Goal: Task Accomplishment & Management: Complete application form

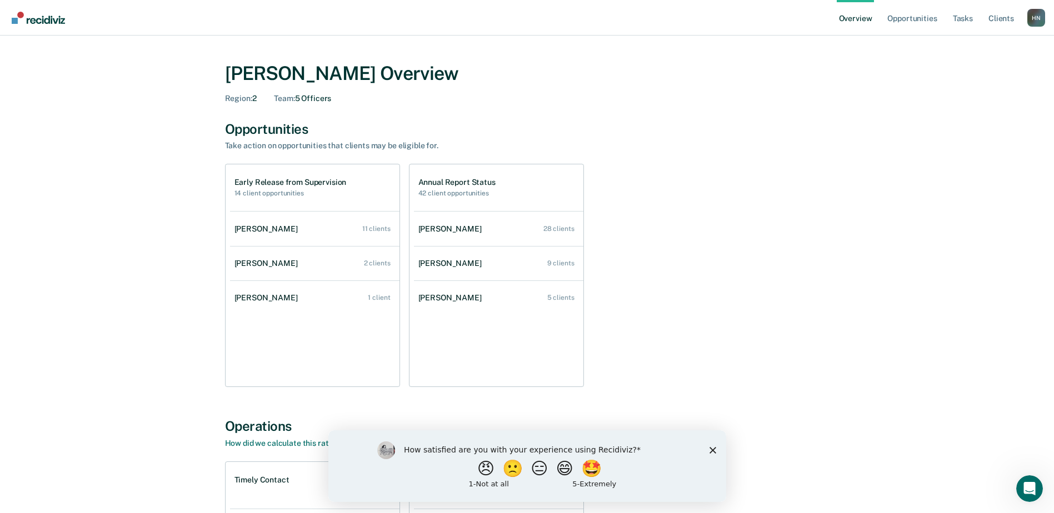
click at [813, 259] on div "Early Release from Supervision 14 client opportunities [PERSON_NAME] 11 clients…" at bounding box center [527, 275] width 604 height 223
click at [287, 188] on div "Early Release from Supervision 14 client opportunities" at bounding box center [290, 187] width 112 height 19
click at [300, 180] on h1 "Early Release from Supervision" at bounding box center [290, 182] width 112 height 9
click at [490, 184] on h1 "Annual Report Status" at bounding box center [456, 182] width 77 height 9
click at [294, 230] on div "[PERSON_NAME]" at bounding box center [268, 228] width 68 height 9
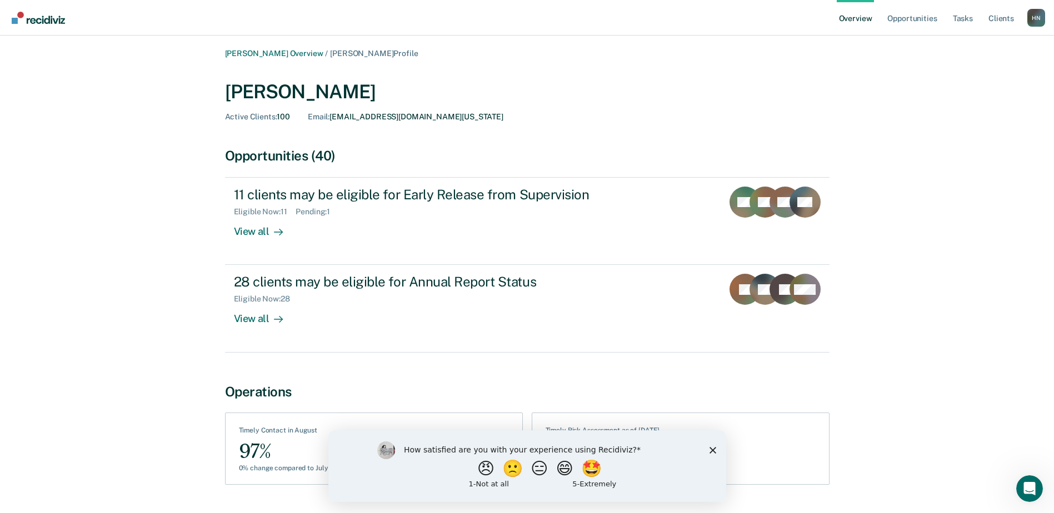
click at [970, 233] on div "[PERSON_NAME] Overview / [PERSON_NAME] Profile [PERSON_NAME] Active Clients : 1…" at bounding box center [526, 278] width 1027 height 458
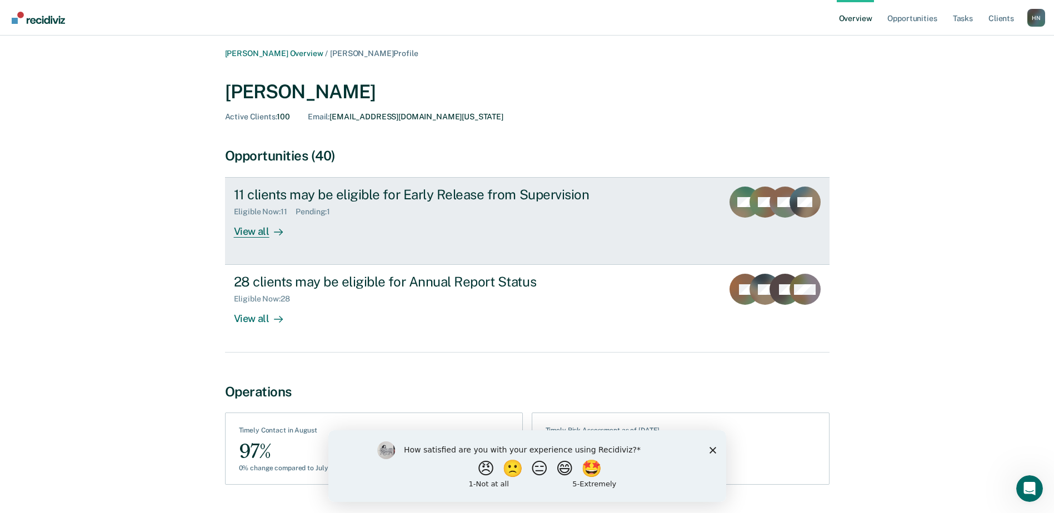
click at [262, 230] on div "View all" at bounding box center [265, 228] width 62 height 22
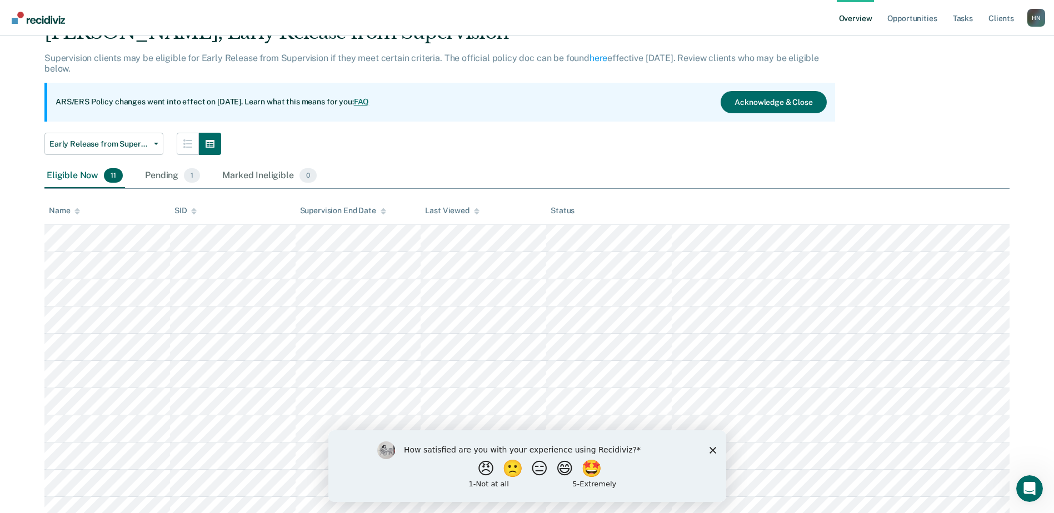
scroll to position [56, 0]
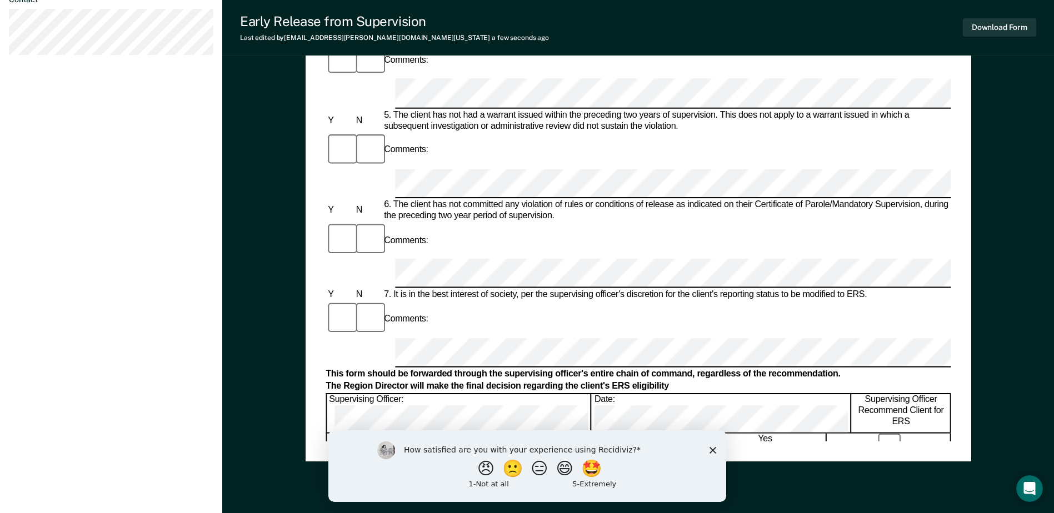
scroll to position [533, 0]
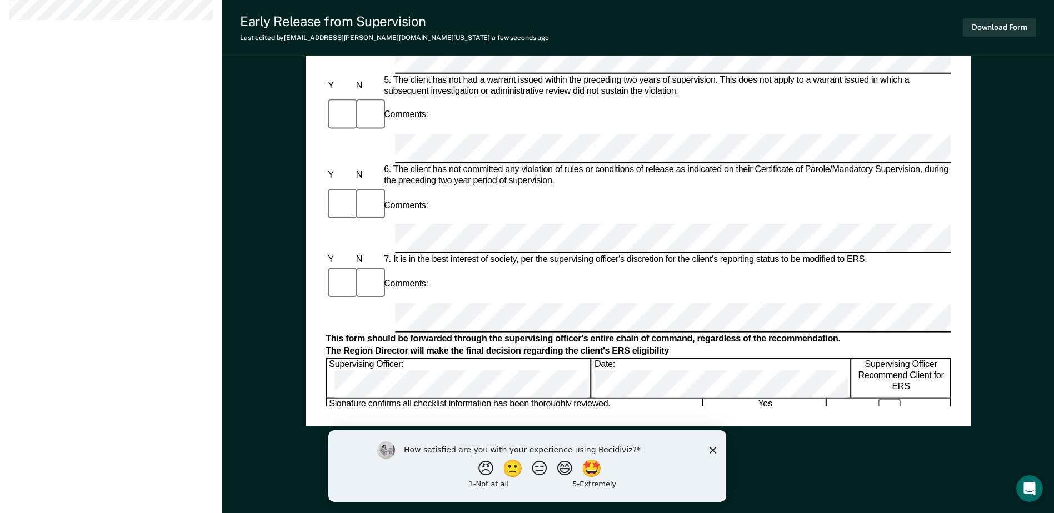
click at [716, 449] on div "How satisfied are you with your experience using Recidiviz? 😠 🙁 😑 😄 🤩 1 - Not a…" at bounding box center [527, 466] width 398 height 72
click at [711, 449] on polygon "Close survey" at bounding box center [712, 450] width 7 height 7
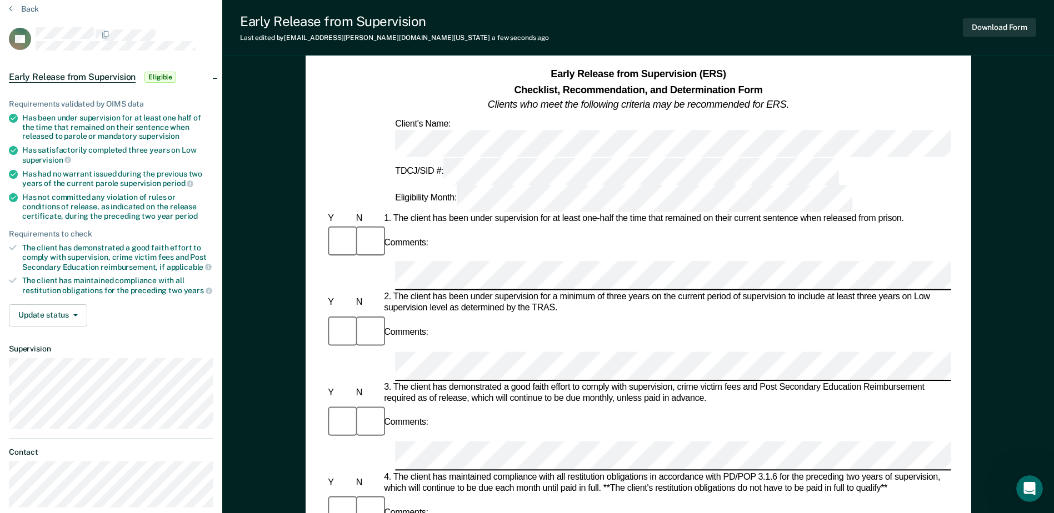
scroll to position [0, 0]
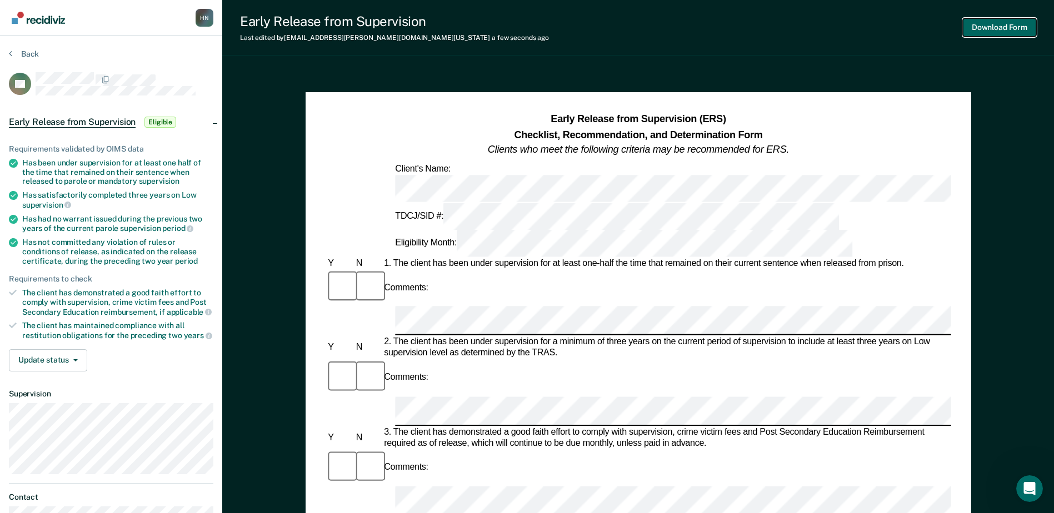
click at [995, 29] on button "Download Form" at bounding box center [999, 27] width 73 height 18
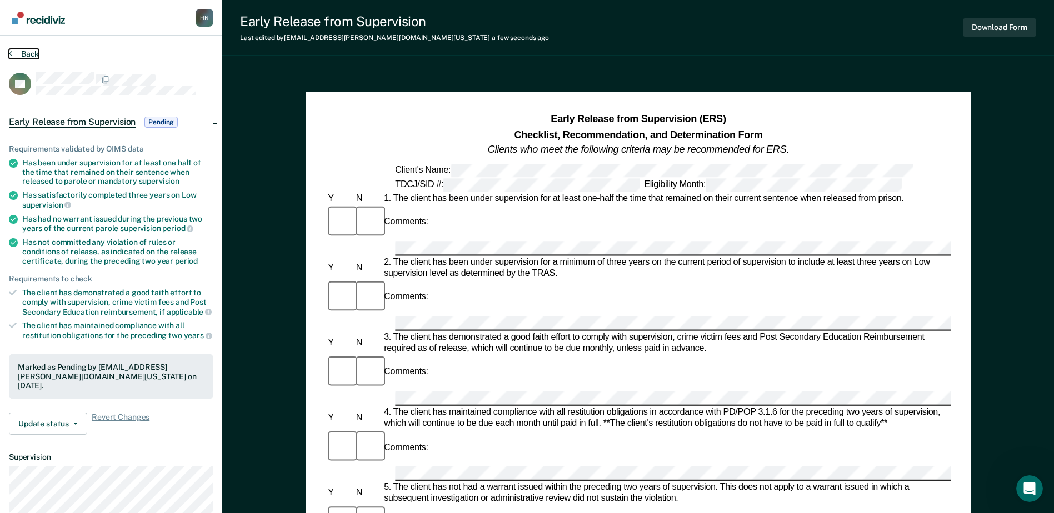
click at [20, 50] on button "Back" at bounding box center [24, 54] width 30 height 10
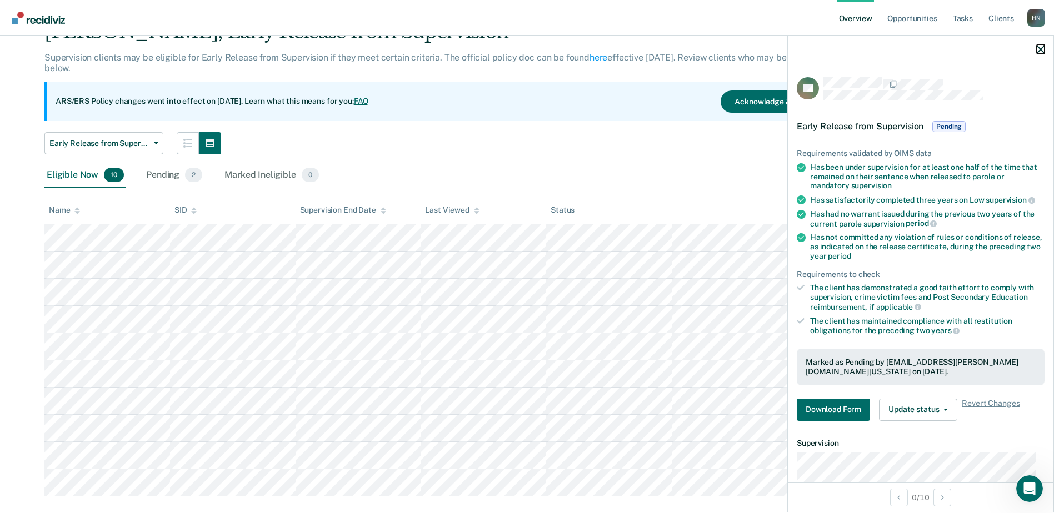
click at [1041, 46] on icon "button" at bounding box center [1040, 50] width 8 height 8
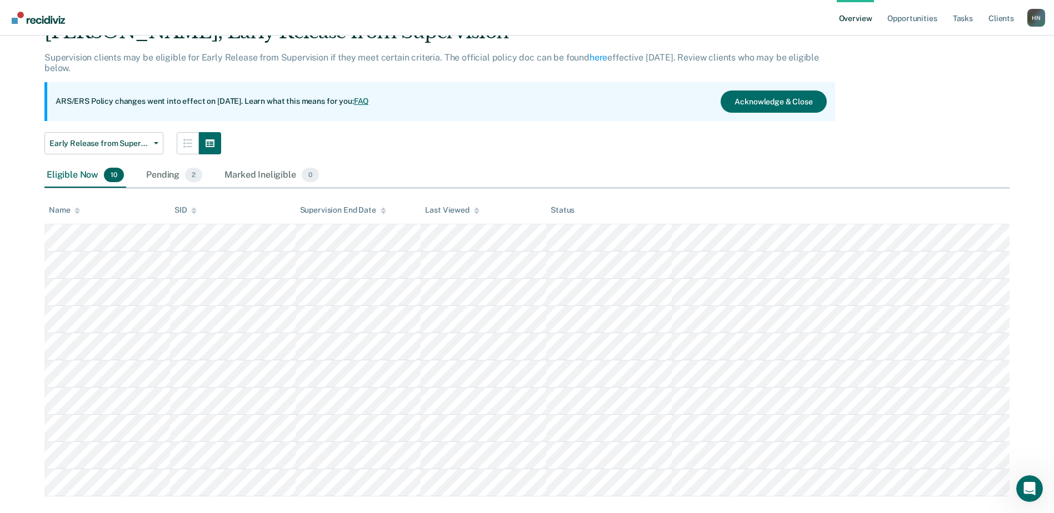
click at [684, 163] on div "Eligible Now 10 Pending 2 Marked Ineligible 0" at bounding box center [526, 175] width 965 height 25
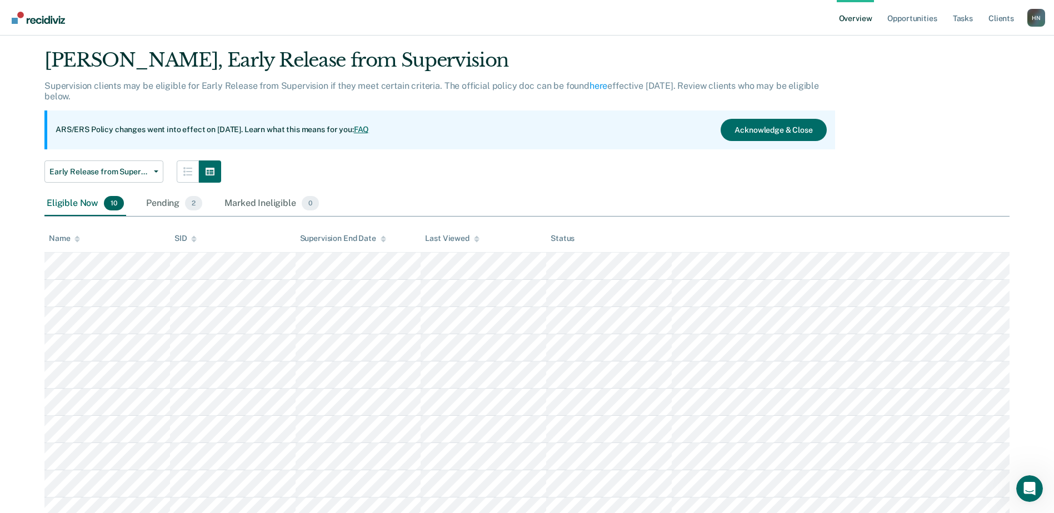
scroll to position [0, 0]
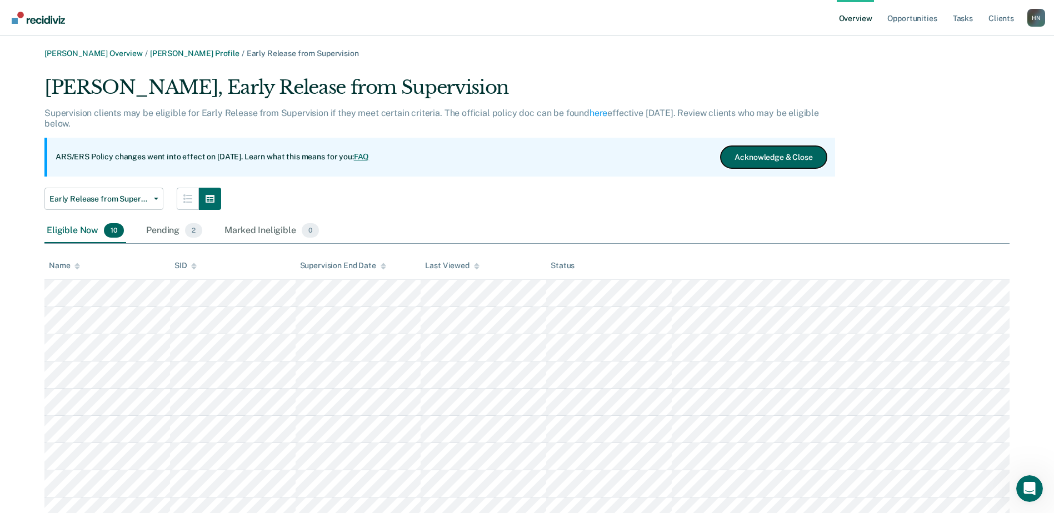
click at [805, 159] on button "Acknowledge & Close" at bounding box center [773, 157] width 106 height 22
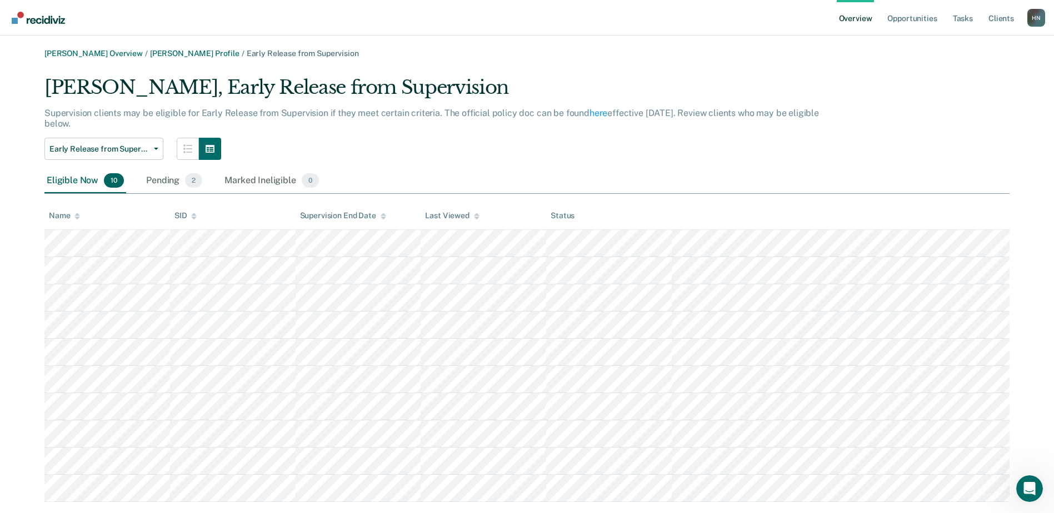
scroll to position [24, 0]
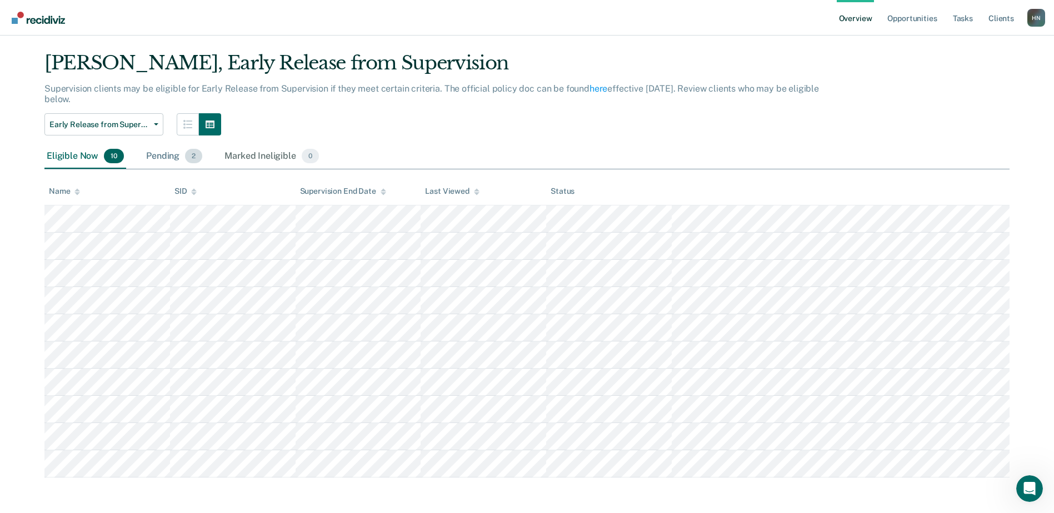
click at [168, 157] on div "Pending 2" at bounding box center [174, 156] width 61 height 24
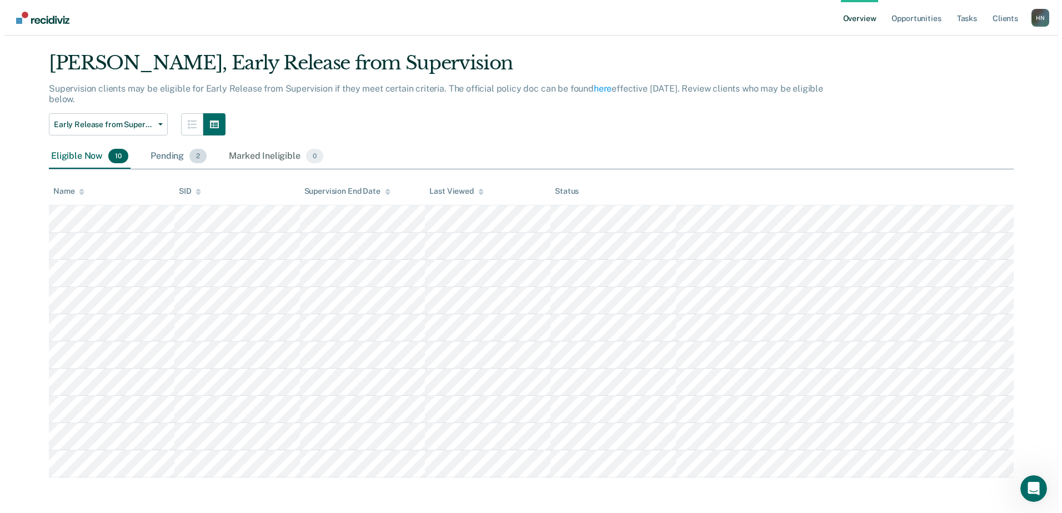
scroll to position [0, 0]
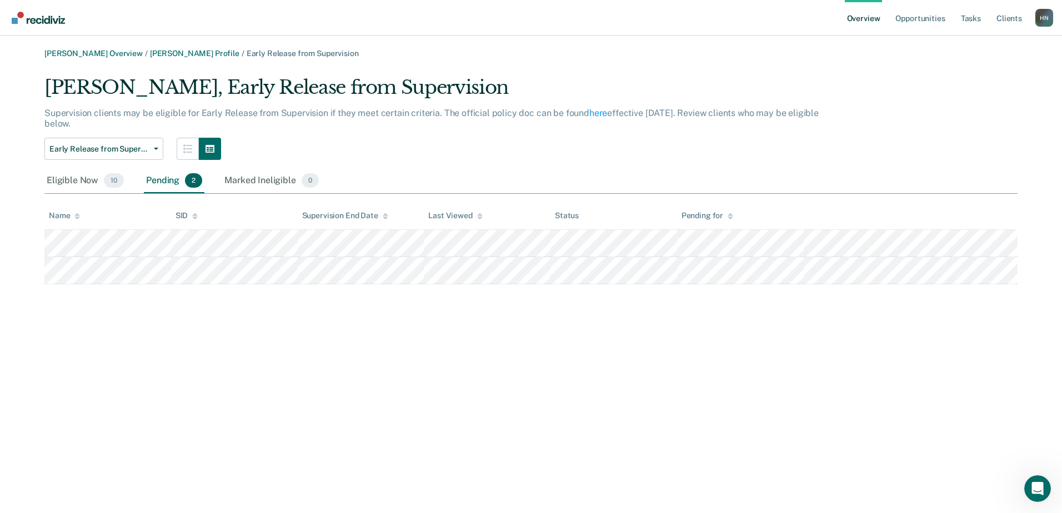
click at [484, 375] on div "[PERSON_NAME] Overview / [PERSON_NAME] Profile / Early Release from Supervision…" at bounding box center [530, 263] width 1035 height 429
click at [494, 116] on p "Supervision clients may be eligible for Early Release from Supervision if they …" at bounding box center [431, 118] width 774 height 21
click at [1041, 19] on div "H N" at bounding box center [1044, 18] width 18 height 18
drag, startPoint x: 814, startPoint y: 69, endPoint x: 786, endPoint y: 70, distance: 27.2
click at [788, 68] on div "[PERSON_NAME] Overview / [PERSON_NAME] Profile / Early Release from Supervision…" at bounding box center [530, 166] width 1035 height 235
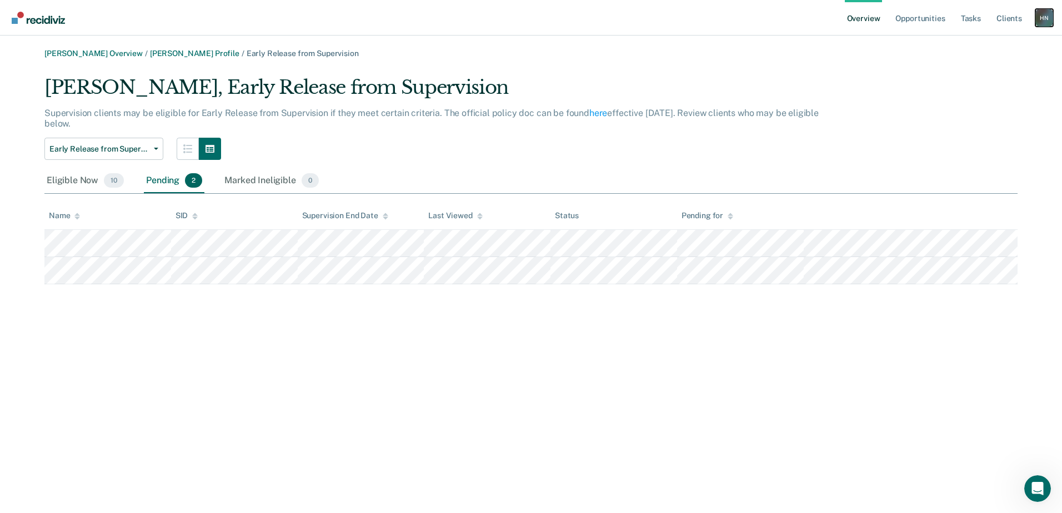
click at [1043, 19] on div "H N" at bounding box center [1044, 18] width 18 height 18
click at [979, 73] on link "Log Out" at bounding box center [999, 71] width 89 height 9
